Goal: Task Accomplishment & Management: Use online tool/utility

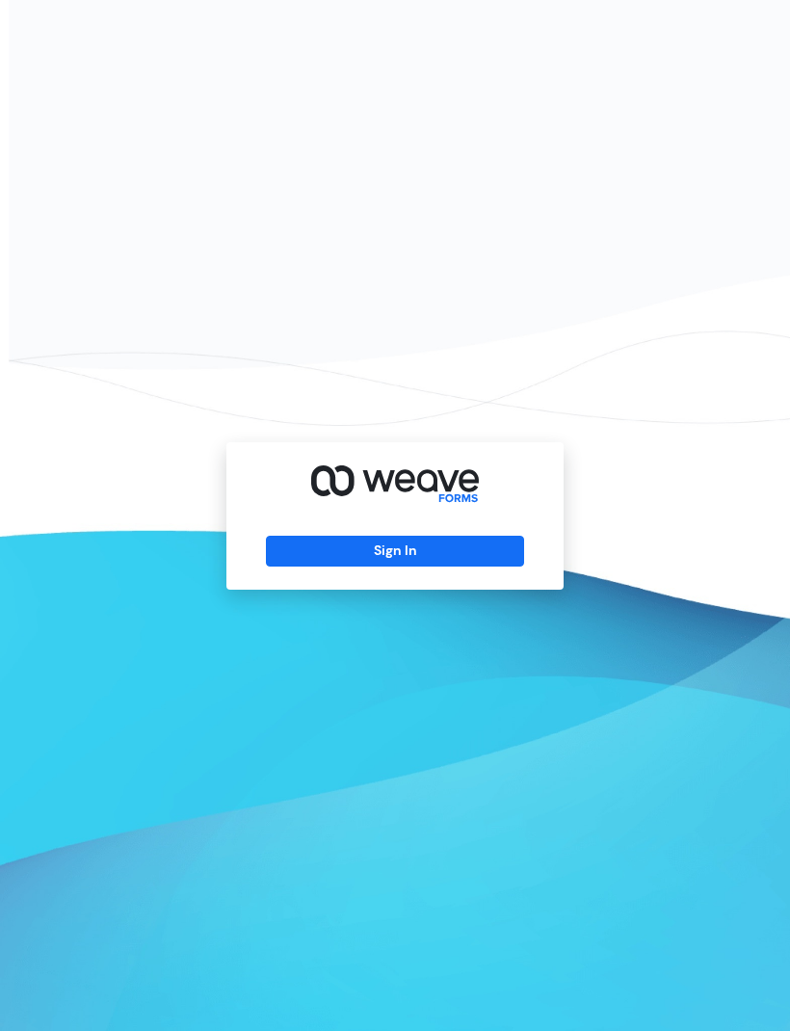
click at [455, 567] on button "Sign In" at bounding box center [394, 551] width 257 height 31
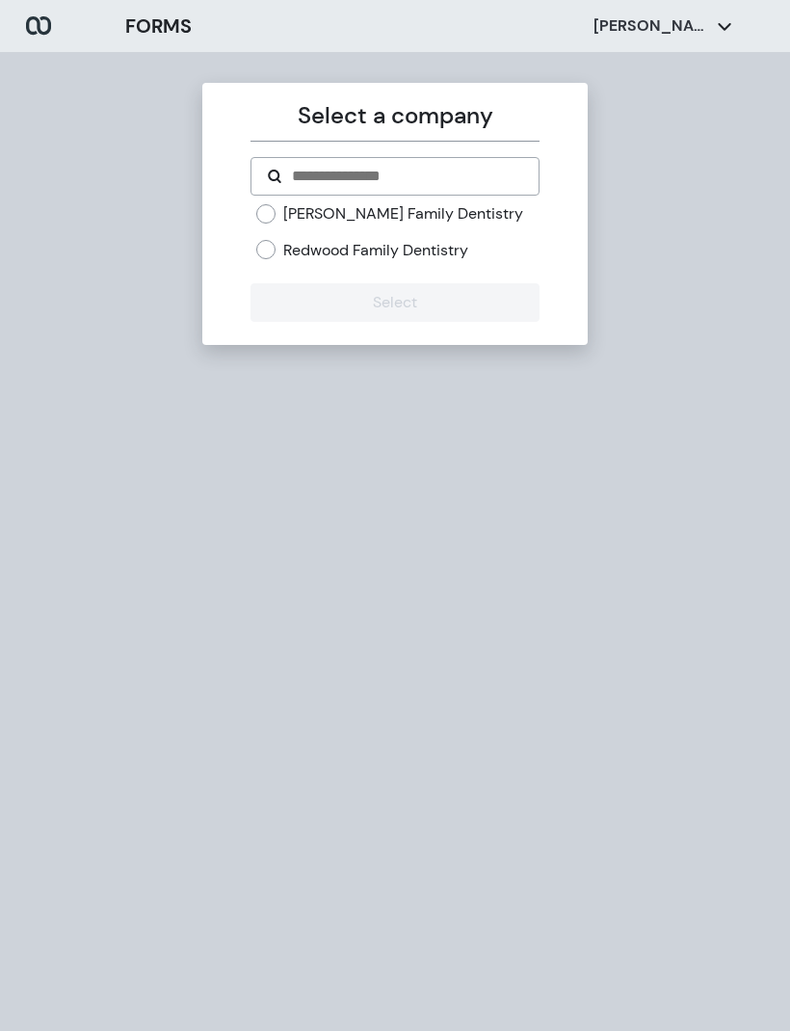
click at [376, 221] on label "Solano Family Dentistry" at bounding box center [403, 213] width 240 height 21
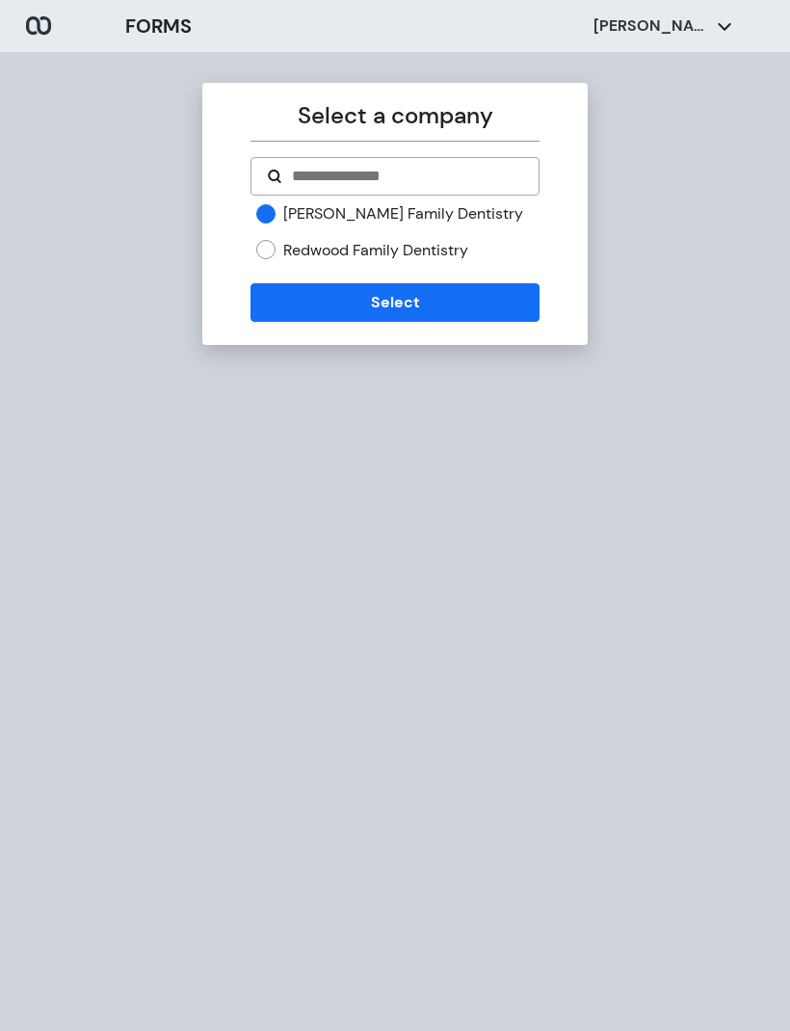
click at [436, 283] on button "Select" at bounding box center [395, 302] width 288 height 39
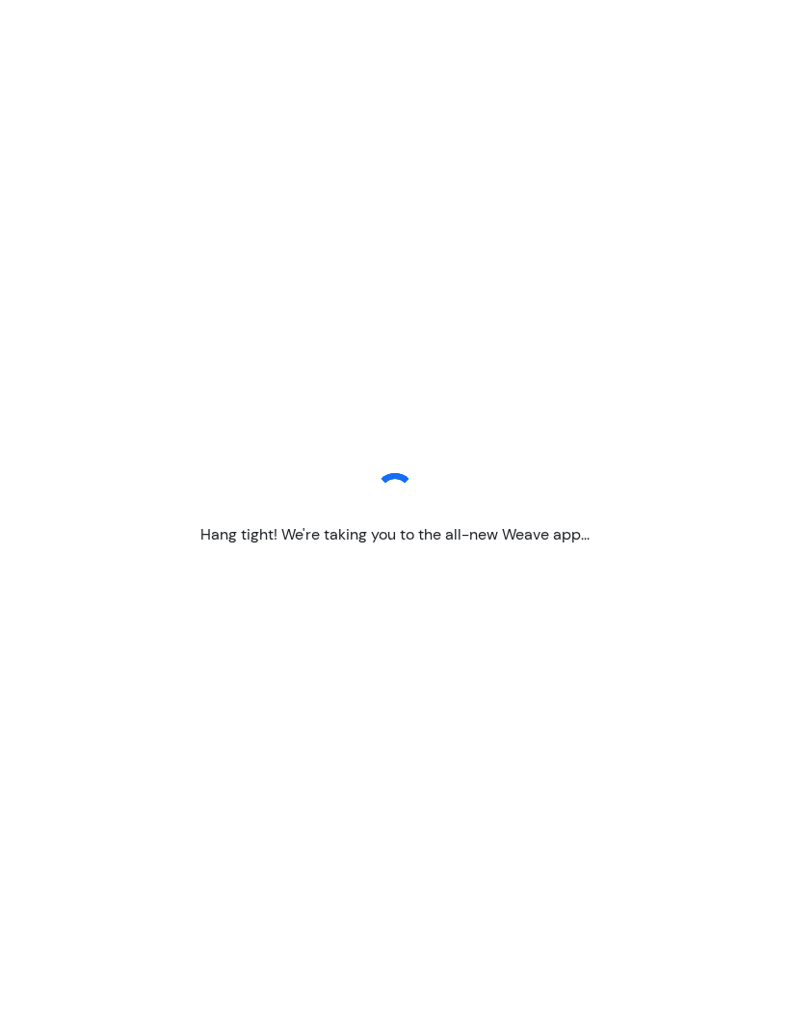
scroll to position [55, 0]
